Goal: Find specific page/section: Find specific page/section

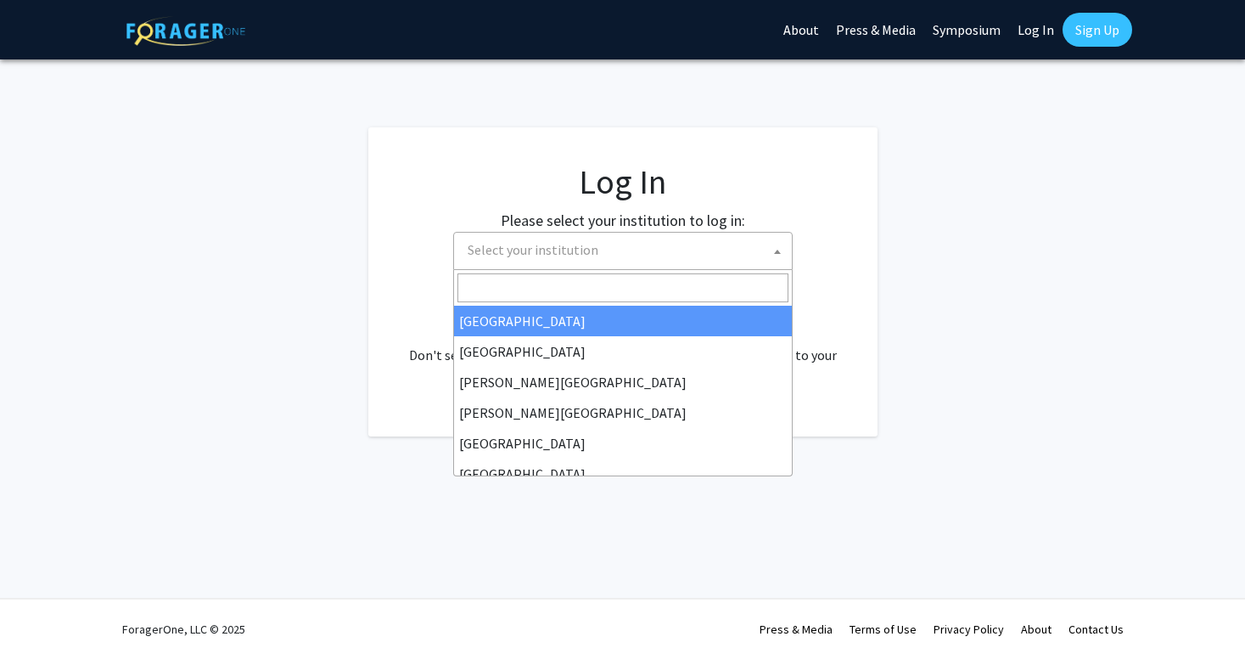
click at [623, 244] on span "Select your institution" at bounding box center [626, 250] width 331 height 35
select select "34"
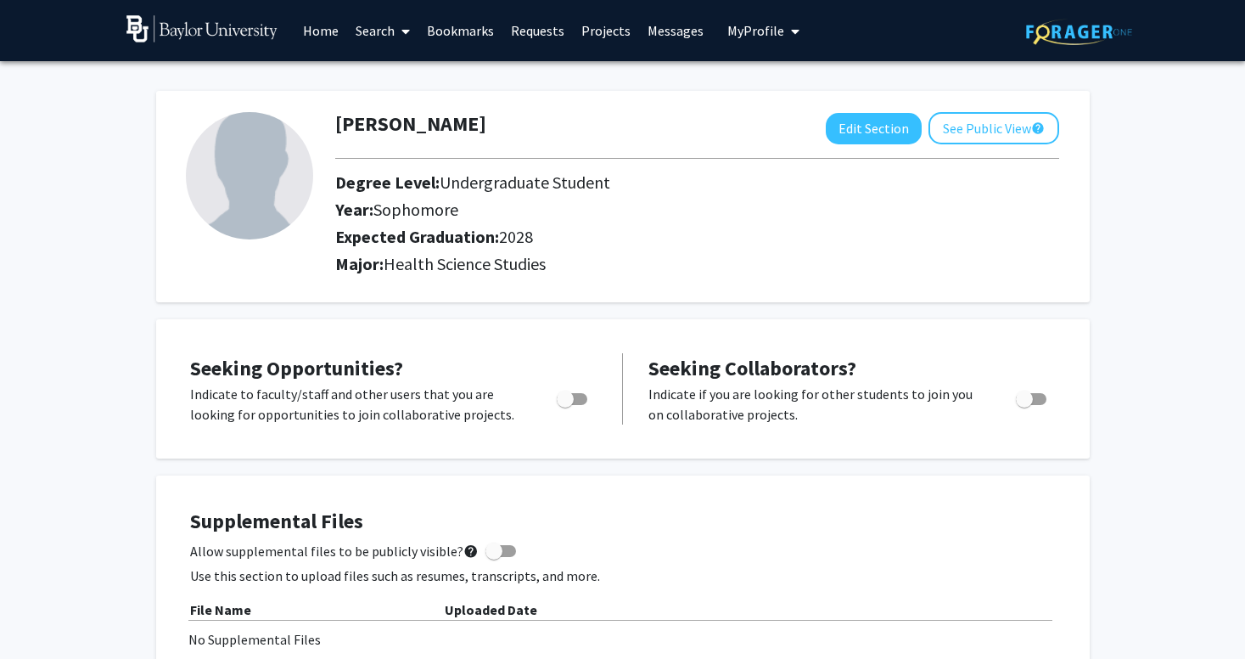
click at [374, 35] on link "Search" at bounding box center [382, 30] width 71 height 59
click at [395, 76] on span "Faculty/Staff" at bounding box center [409, 78] width 125 height 34
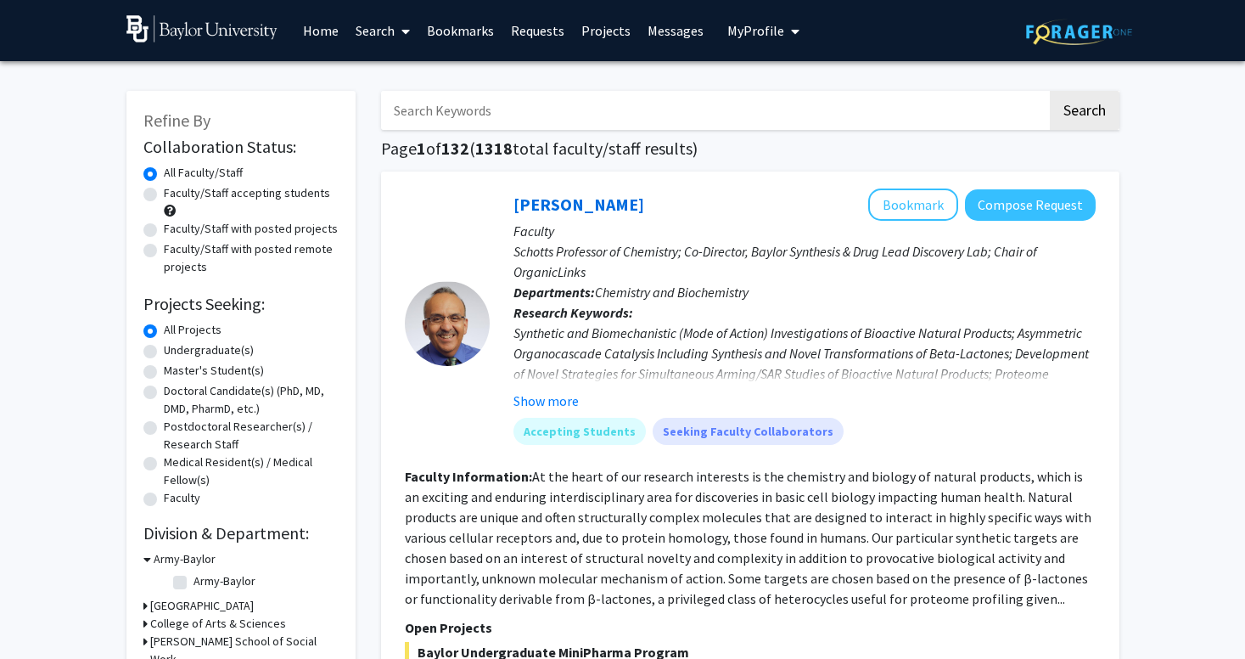
click at [478, 104] on input "Search Keywords" at bounding box center [714, 110] width 666 height 39
click at [1050, 91] on button "Search" at bounding box center [1085, 110] width 70 height 39
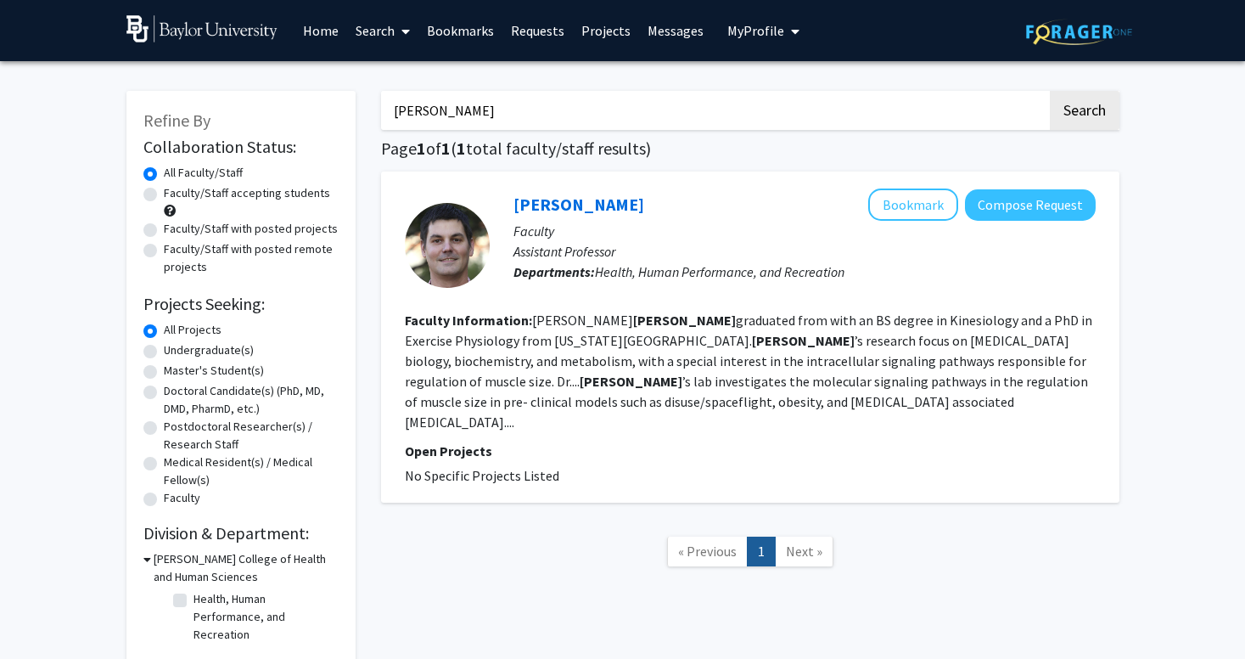
drag, startPoint x: 475, startPoint y: 100, endPoint x: 328, endPoint y: 96, distance: 146.9
click at [324, 98] on div "Refine By Collaboration Status: Collaboration Status All Faculty/Staff Collabor…" at bounding box center [623, 369] width 1018 height 591
drag, startPoint x: 438, startPoint y: 110, endPoint x: 414, endPoint y: 110, distance: 23.8
click at [414, 110] on input "Wiggs" at bounding box center [714, 110] width 666 height 39
type input "W"
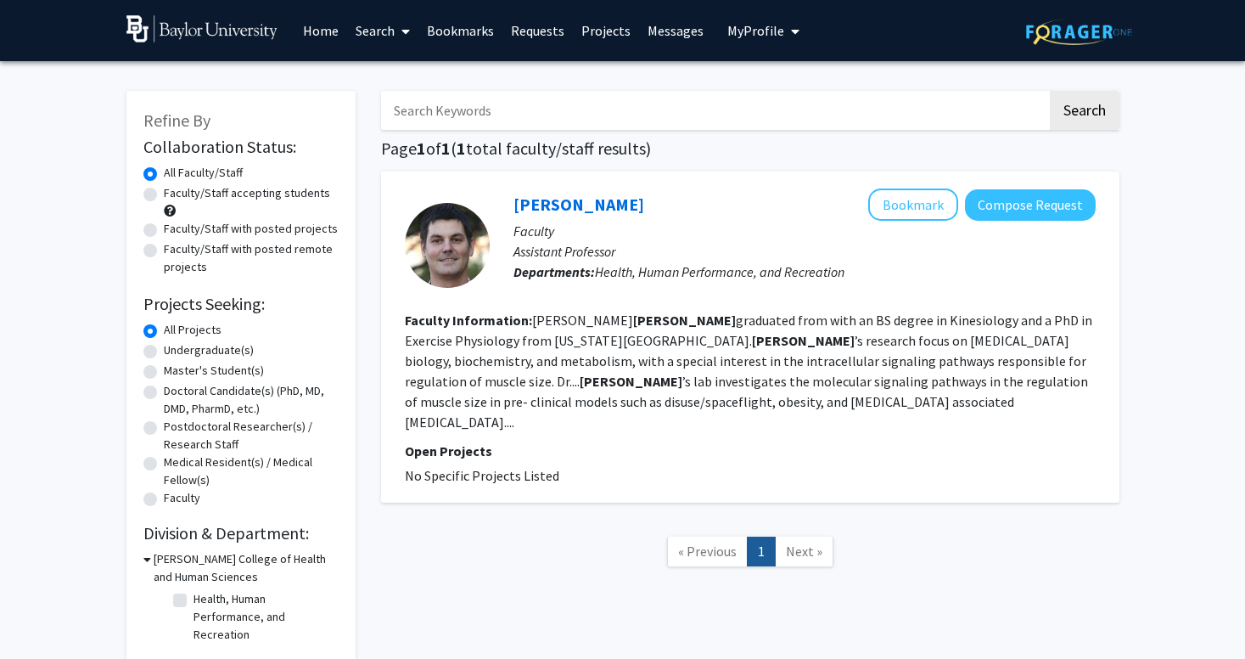
click at [1050, 91] on button "Search" at bounding box center [1085, 110] width 70 height 39
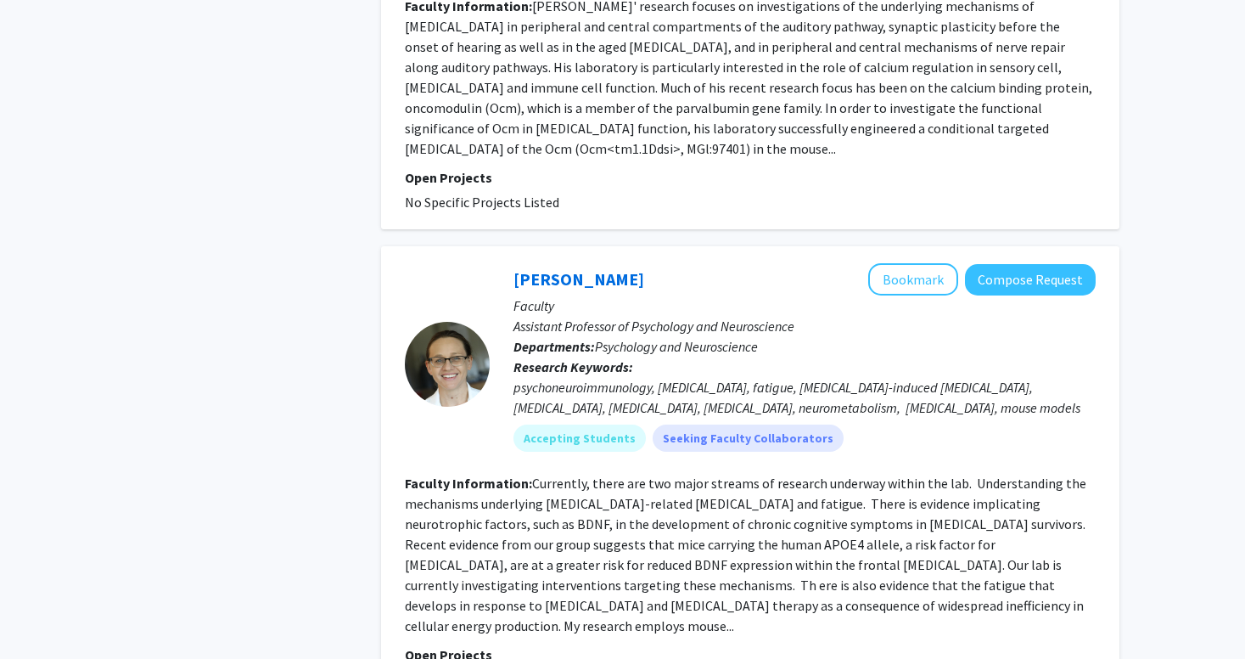
scroll to position [4494, 0]
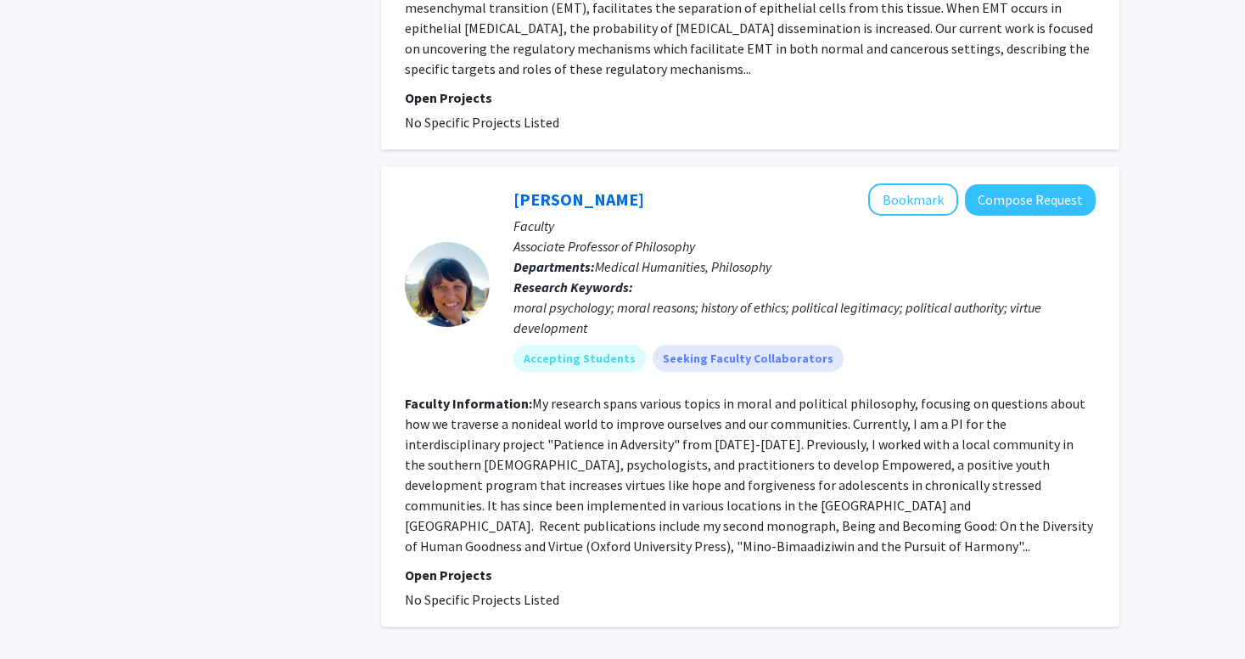
scroll to position [4073, 0]
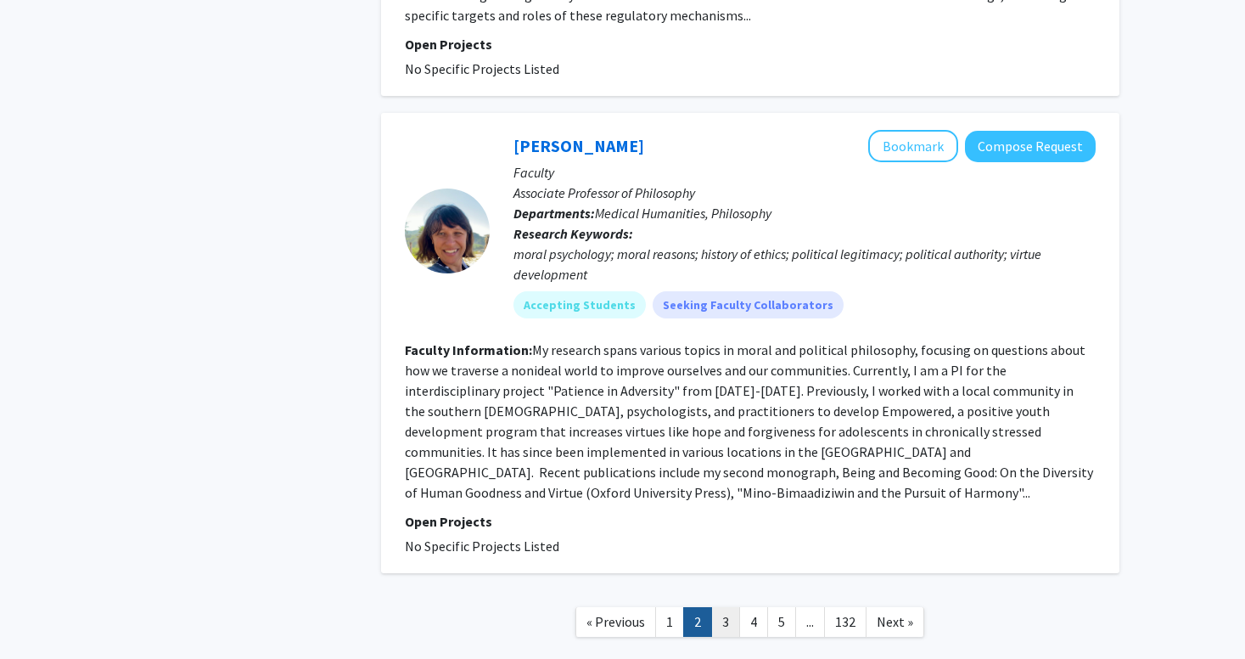
click at [717, 607] on link "3" at bounding box center [725, 622] width 29 height 30
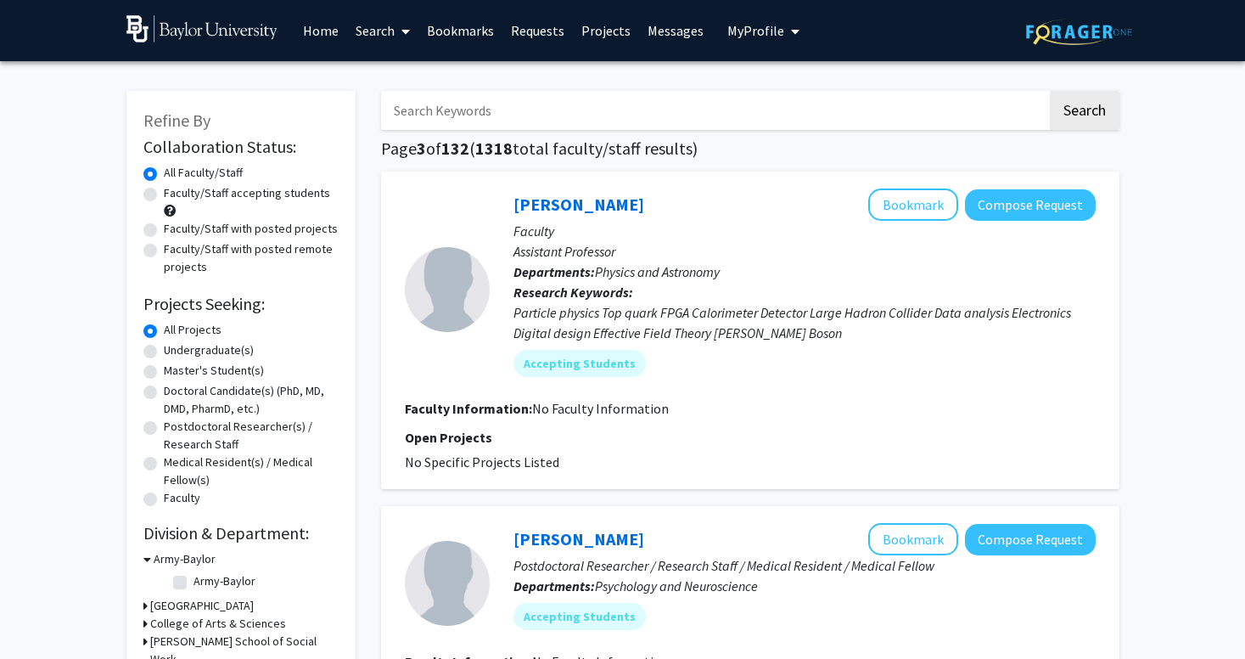
click at [576, 127] on input "Search Keywords" at bounding box center [714, 110] width 666 height 39
type input "law"
click at [1050, 91] on button "Search" at bounding box center [1085, 110] width 70 height 39
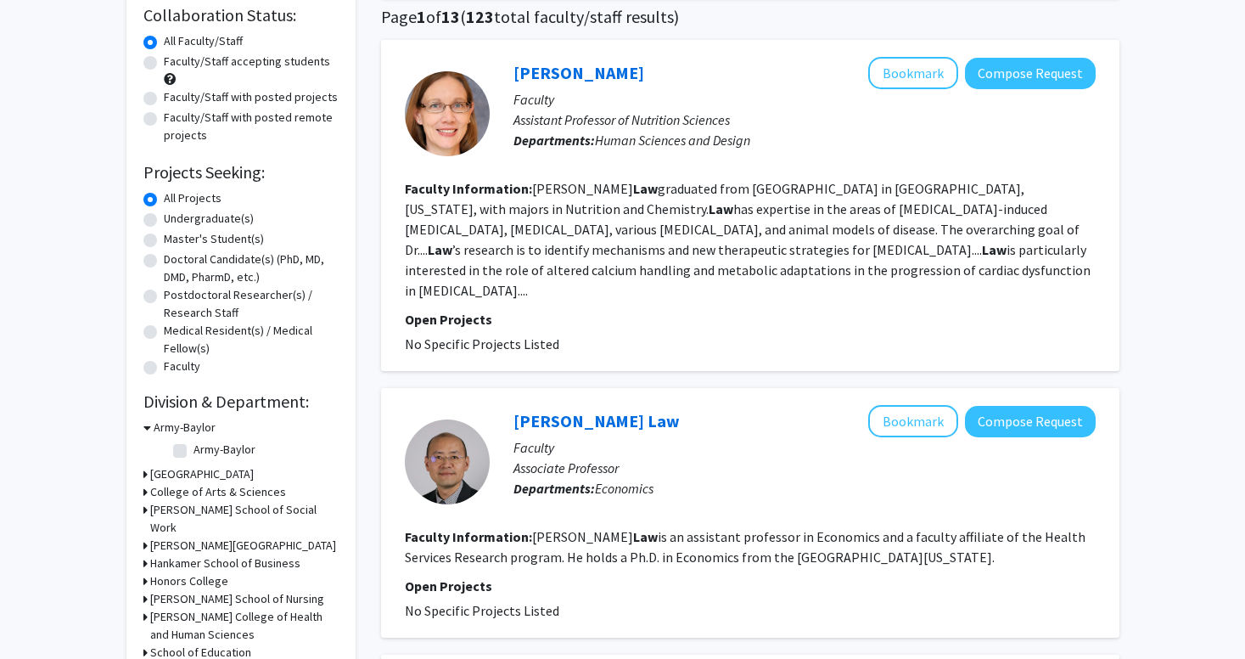
scroll to position [140, 0]
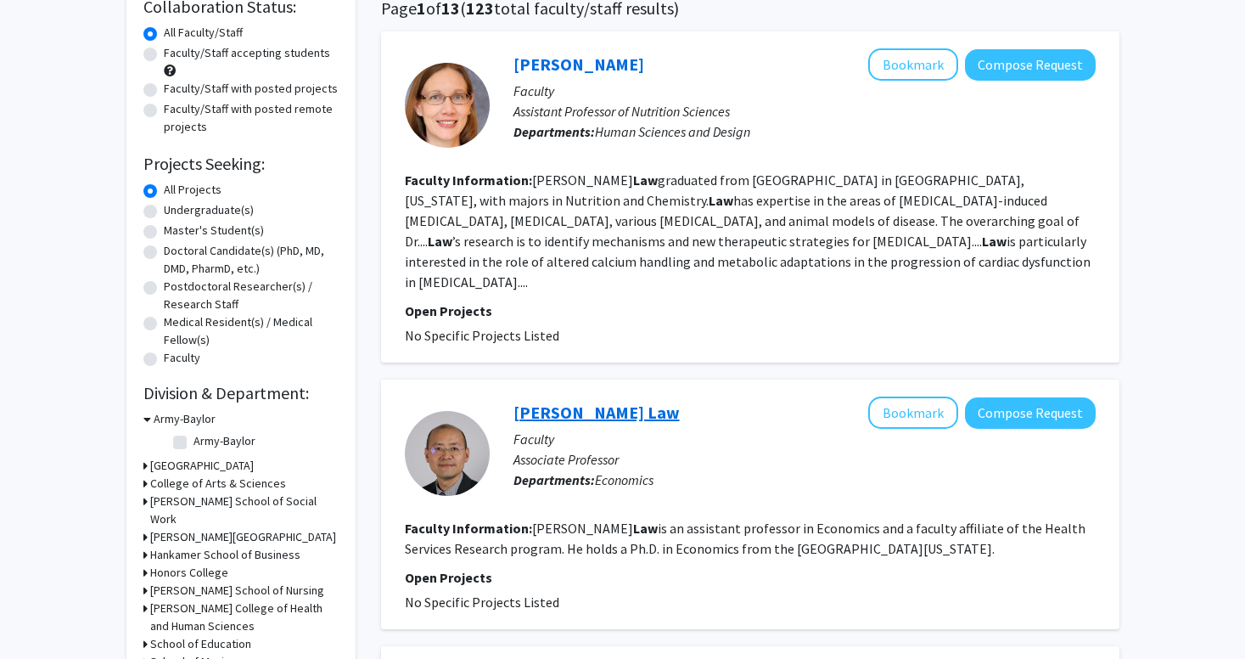
click at [580, 401] on link "Wilson Law" at bounding box center [596, 411] width 166 height 21
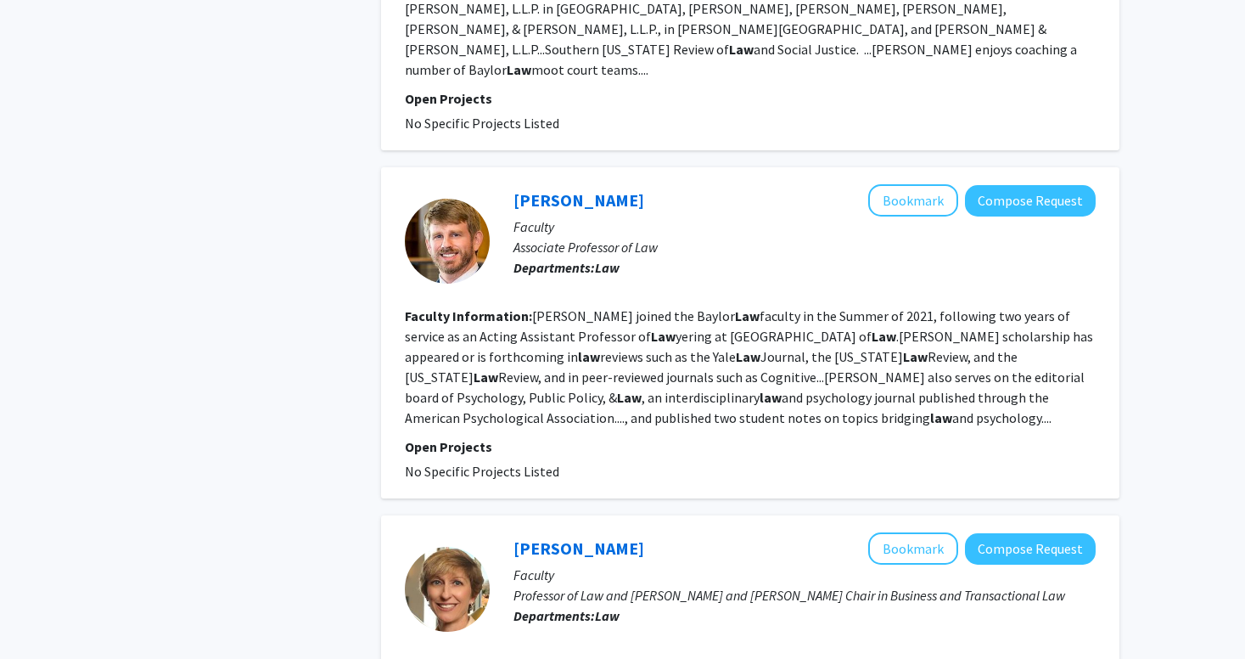
scroll to position [1686, 0]
